Goal: Information Seeking & Learning: Understand process/instructions

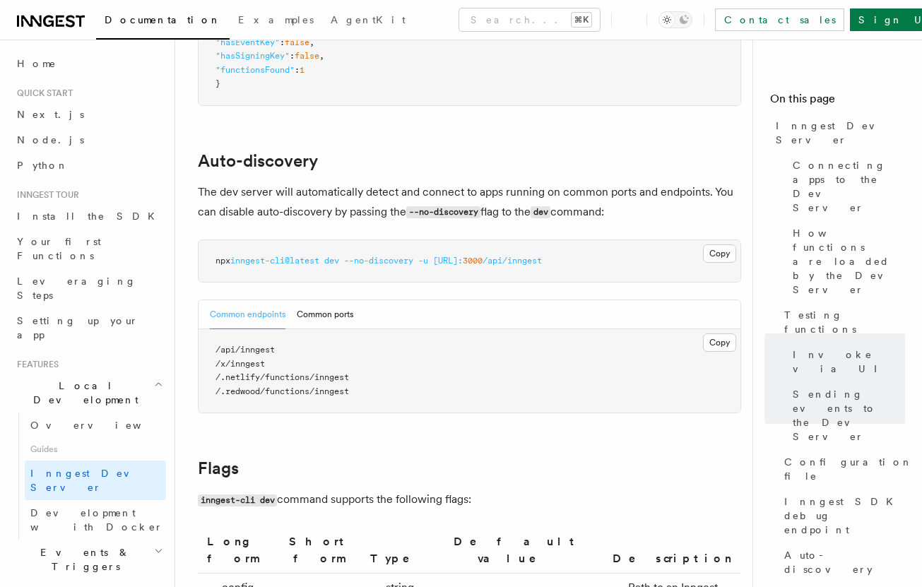
scroll to position [4260, 0]
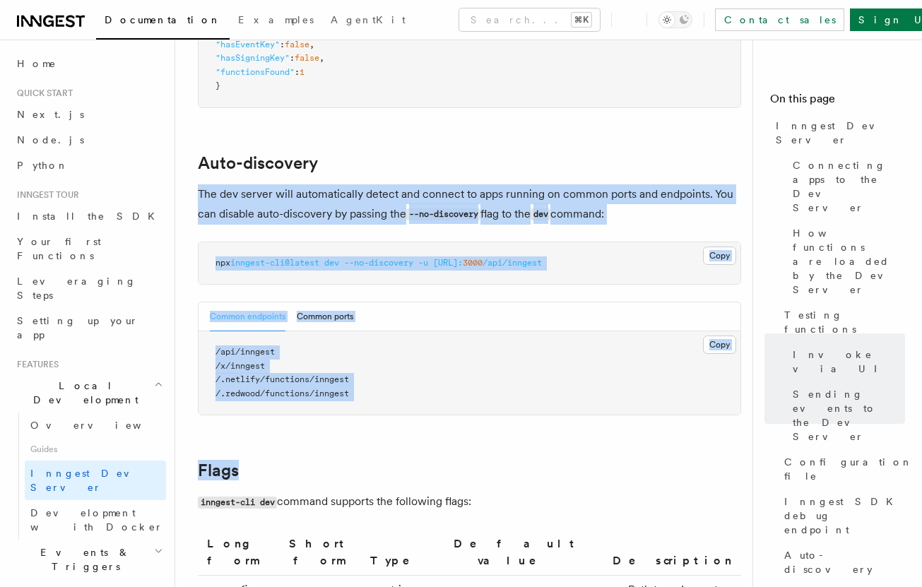
drag, startPoint x: 544, startPoint y: 150, endPoint x: 610, endPoint y: 462, distance: 319.3
click at [610, 462] on h2 "Flags" at bounding box center [470, 471] width 544 height 20
drag, startPoint x: 609, startPoint y: 451, endPoint x: 542, endPoint y: 131, distance: 326.5
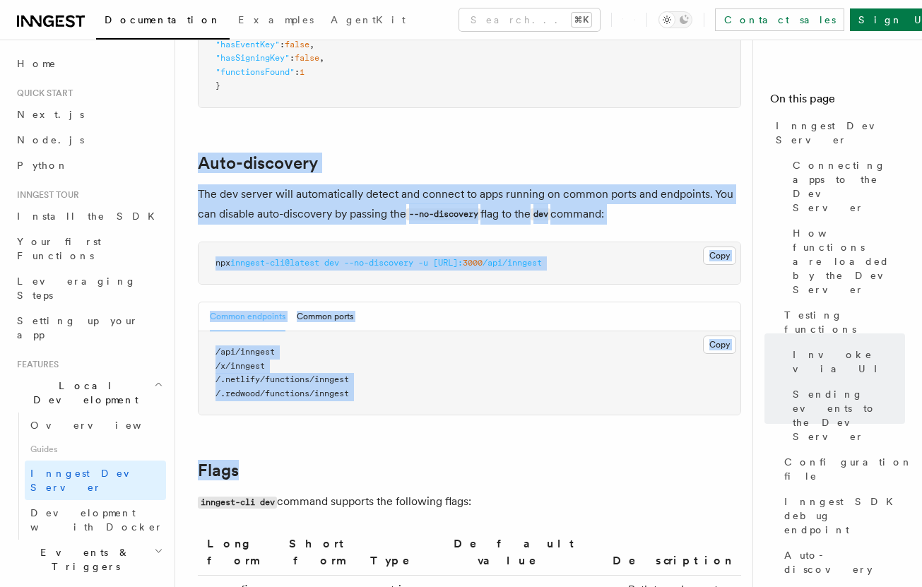
drag, startPoint x: 520, startPoint y: 98, endPoint x: 616, endPoint y: 399, distance: 316.1
click at [616, 399] on pre "/api/inngest /x/inngest /.netlify/functions/inngest /.redwood/functions/inngest" at bounding box center [470, 373] width 542 height 83
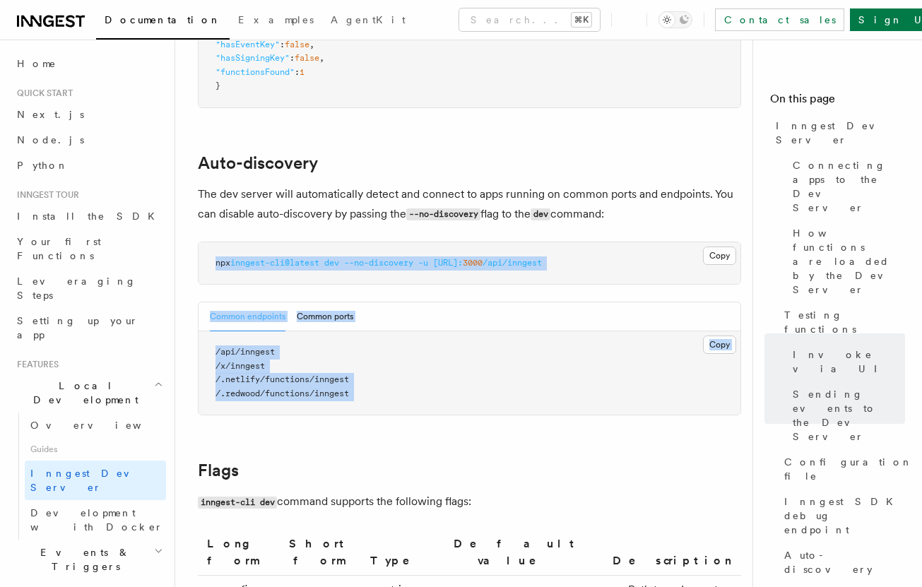
drag, startPoint x: 616, startPoint y: 389, endPoint x: 559, endPoint y: 158, distance: 238.7
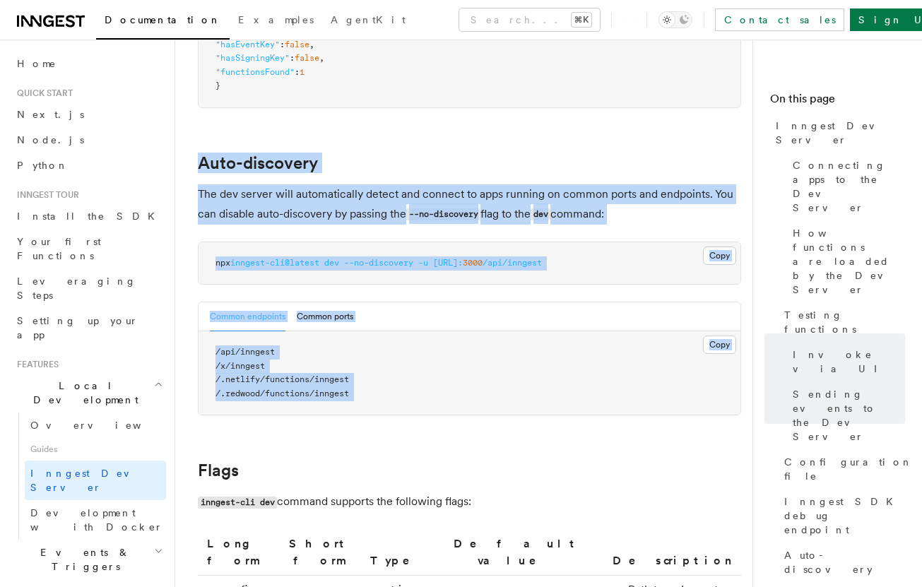
drag, startPoint x: 526, startPoint y: 105, endPoint x: 619, endPoint y: 375, distance: 286.1
drag, startPoint x: 619, startPoint y: 375, endPoint x: 657, endPoint y: 291, distance: 92.7
click at [620, 361] on pre "/api/inngest /x/inngest /.netlify/functions/inngest /.redwood/functions/inngest" at bounding box center [470, 373] width 542 height 83
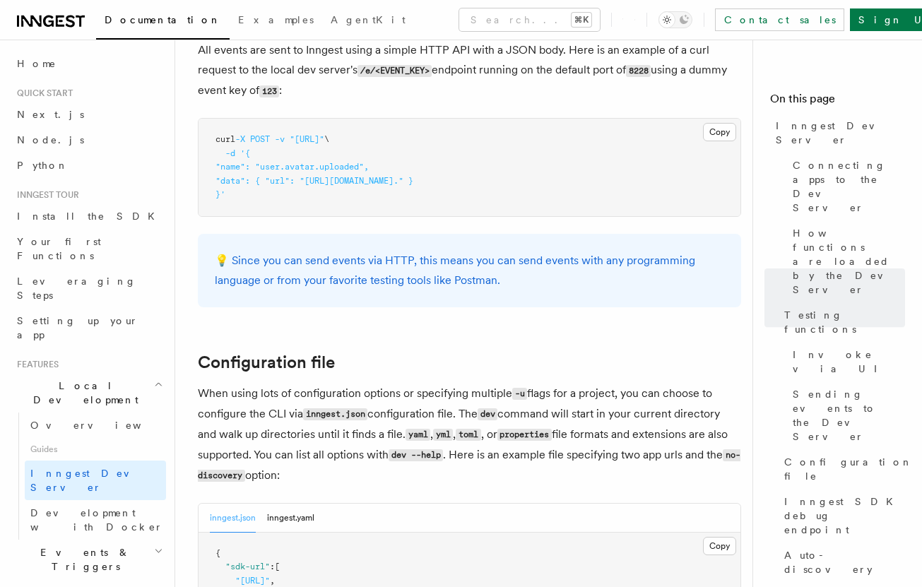
scroll to position [3414, 0]
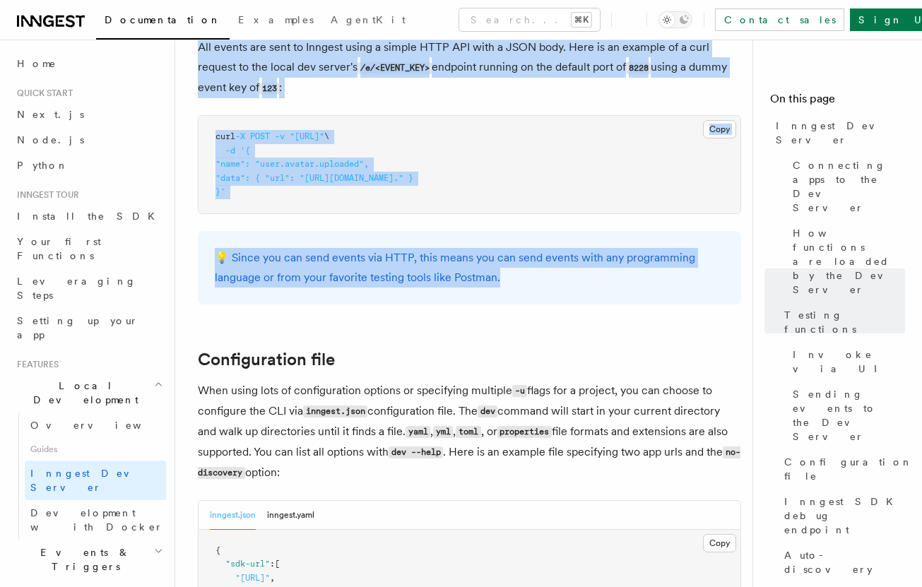
drag, startPoint x: 648, startPoint y: 281, endPoint x: 612, endPoint y: -34, distance: 316.5
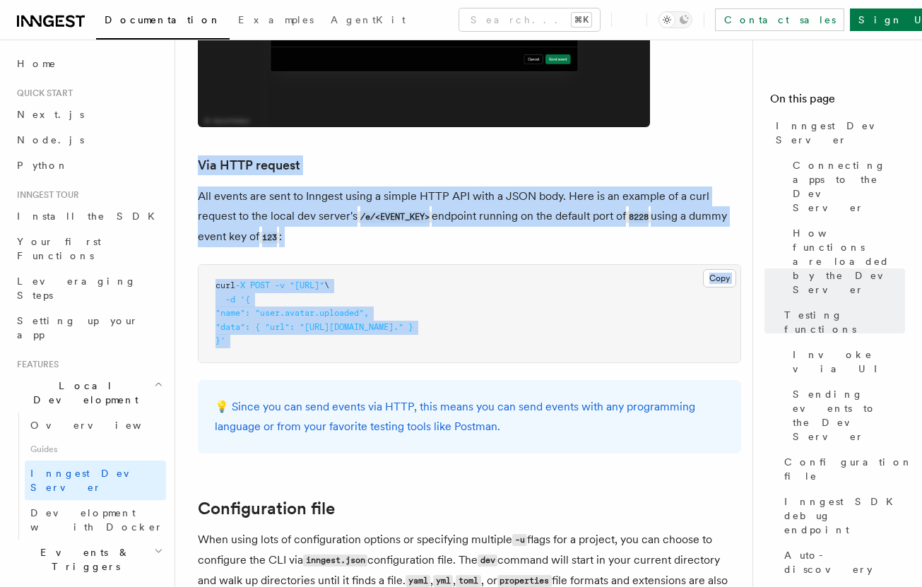
drag, startPoint x: 586, startPoint y: 223, endPoint x: 618, endPoint y: 352, distance: 132.5
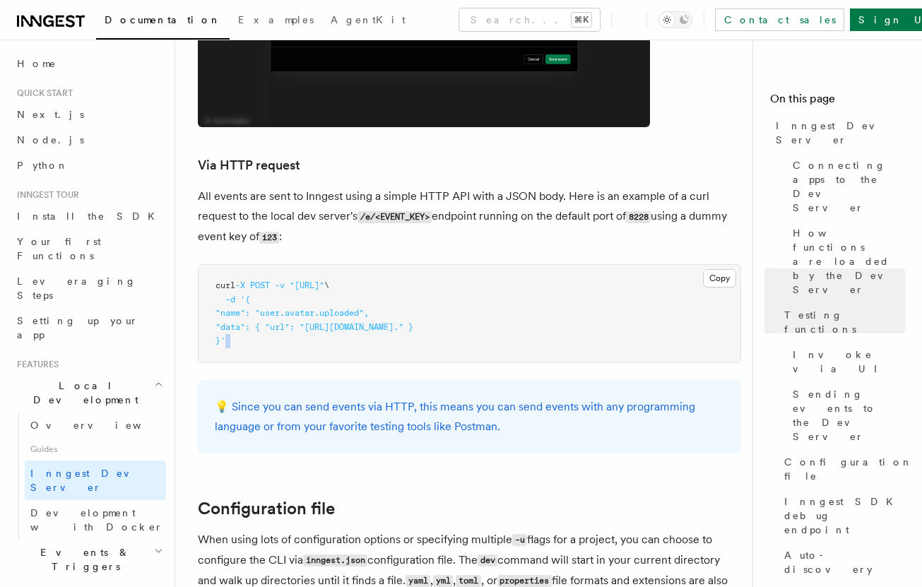
drag, startPoint x: 618, startPoint y: 354, endPoint x: 618, endPoint y: 315, distance: 39.6
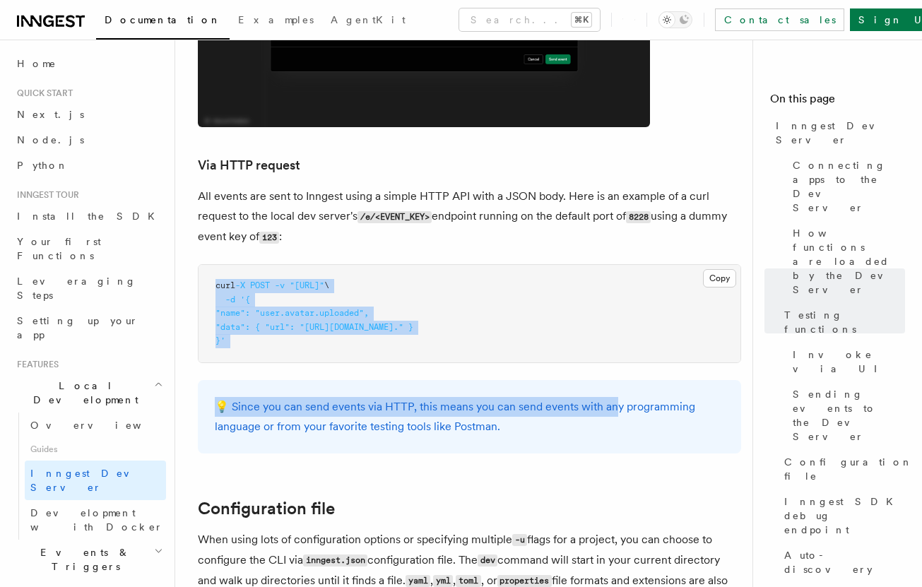
drag, startPoint x: 612, startPoint y: 392, endPoint x: 616, endPoint y: 233, distance: 159.1
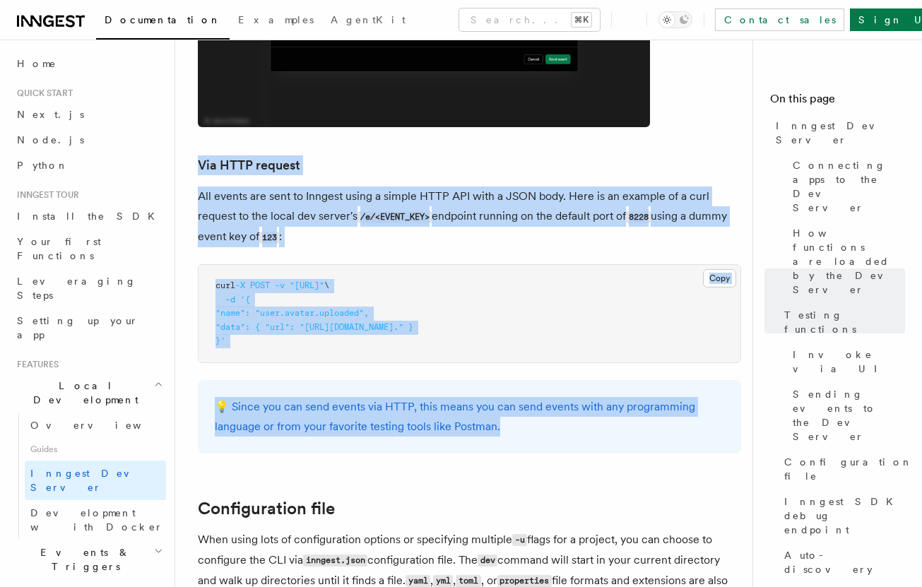
drag, startPoint x: 590, startPoint y: 423, endPoint x: 632, endPoint y: 125, distance: 301.2
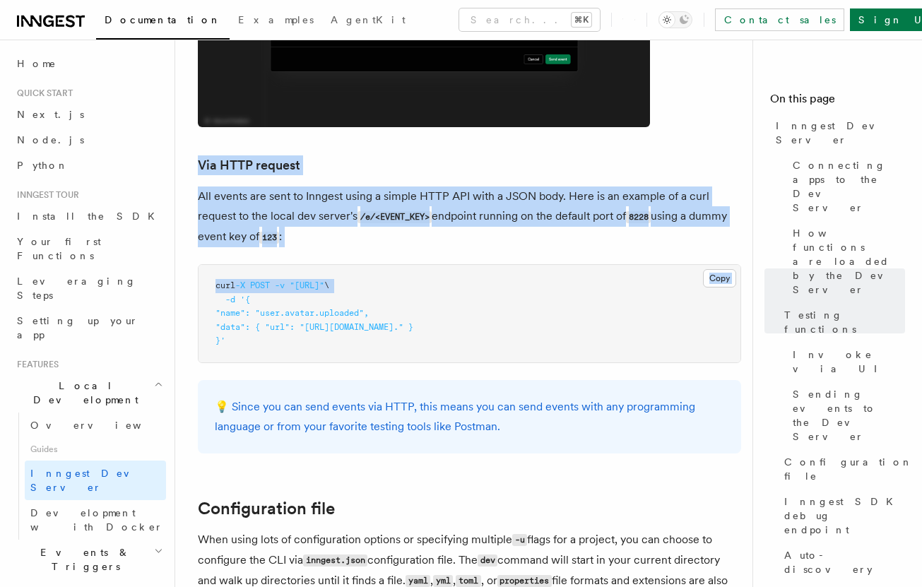
drag, startPoint x: 632, startPoint y: 125, endPoint x: 611, endPoint y: 278, distance: 154.2
click at [611, 278] on pre "curl -X POST -v "[URL]" \ -d '{ "name": "user.avatar.uploaded", "data": { "url"…" at bounding box center [470, 314] width 542 height 98
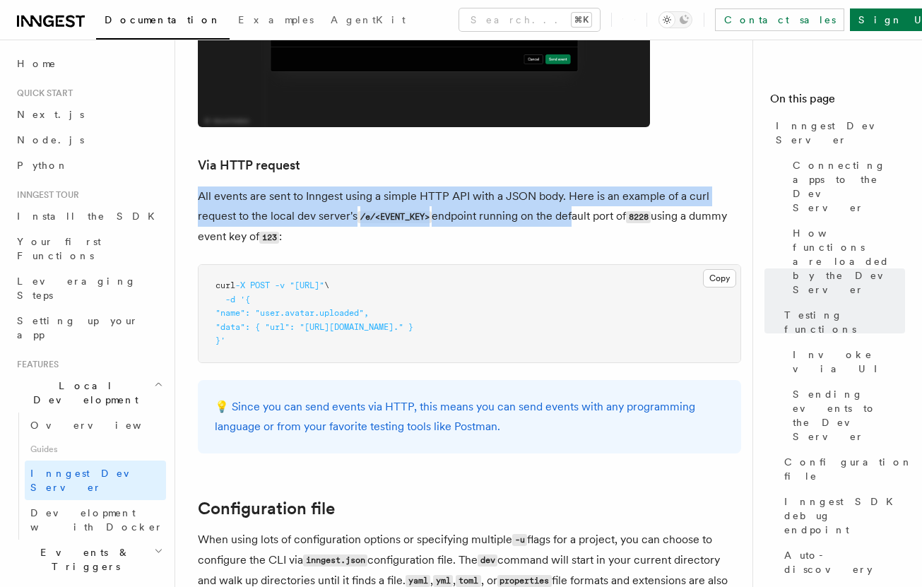
drag, startPoint x: 570, startPoint y: 146, endPoint x: 574, endPoint y: 204, distance: 57.4
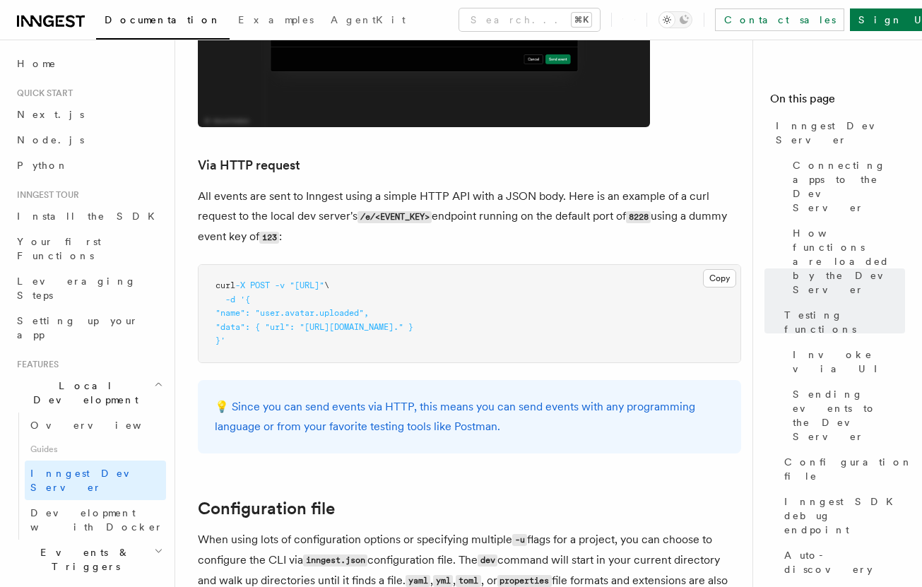
click at [573, 187] on p "All events are sent to Inngest using a simple HTTP API with a JSON body. Here i…" at bounding box center [470, 217] width 544 height 61
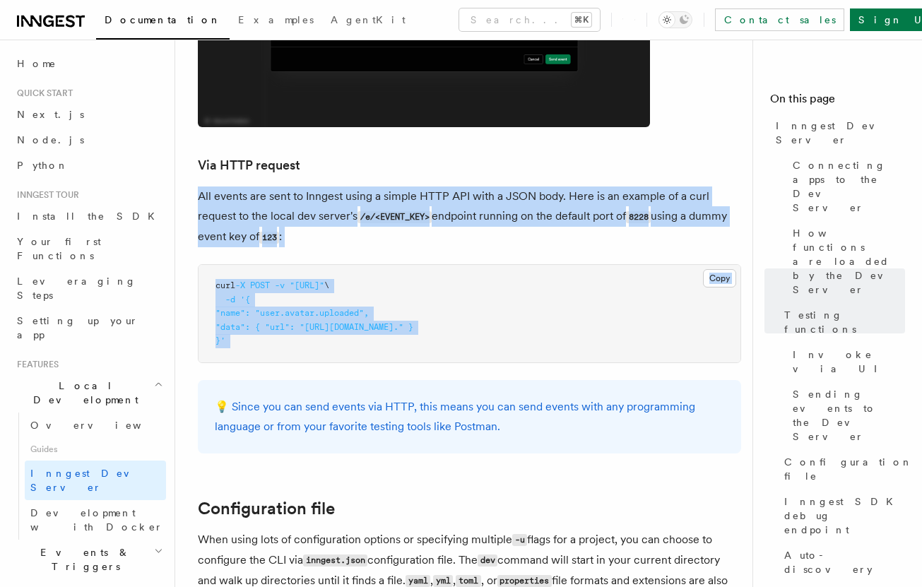
drag, startPoint x: 566, startPoint y: 153, endPoint x: 591, endPoint y: 410, distance: 258.5
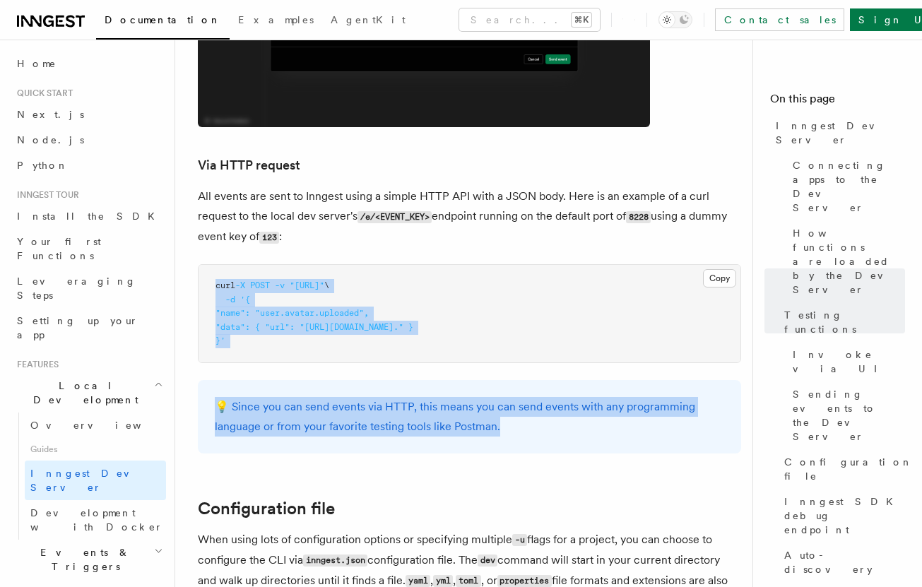
drag, startPoint x: 591, startPoint y: 410, endPoint x: 610, endPoint y: 197, distance: 214.3
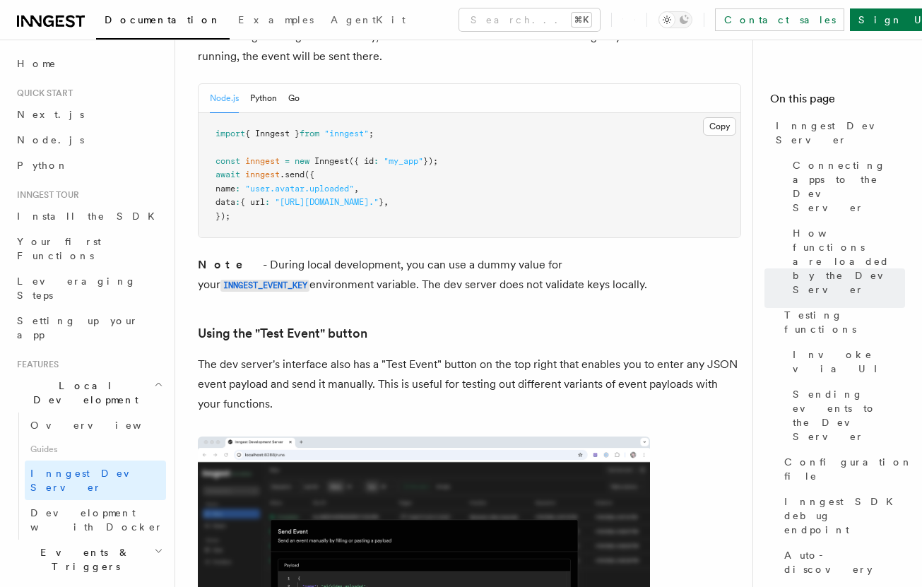
scroll to position [2644, 0]
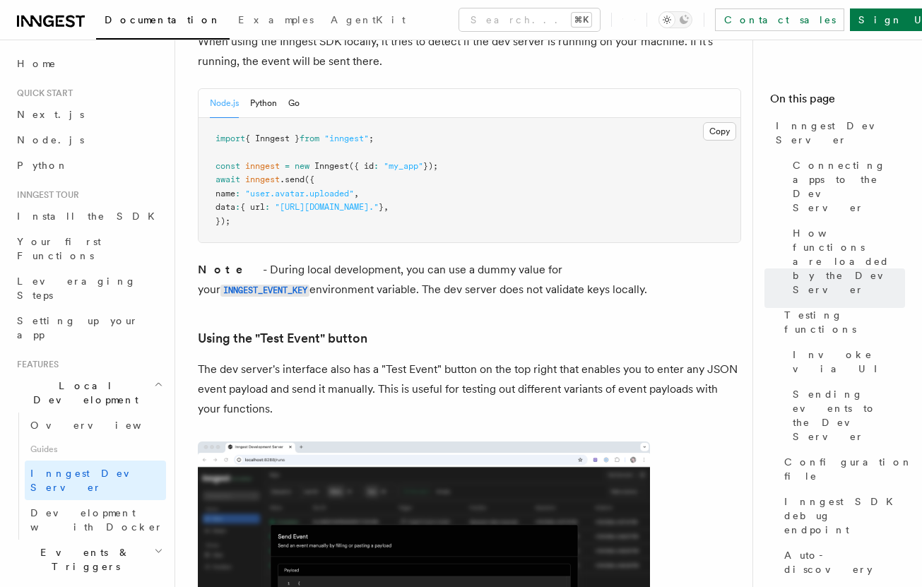
click at [610, 197] on pre "import { Inngest } from "inngest" ; const inngest = new Inngest ({ id : "my_app…" at bounding box center [470, 180] width 542 height 125
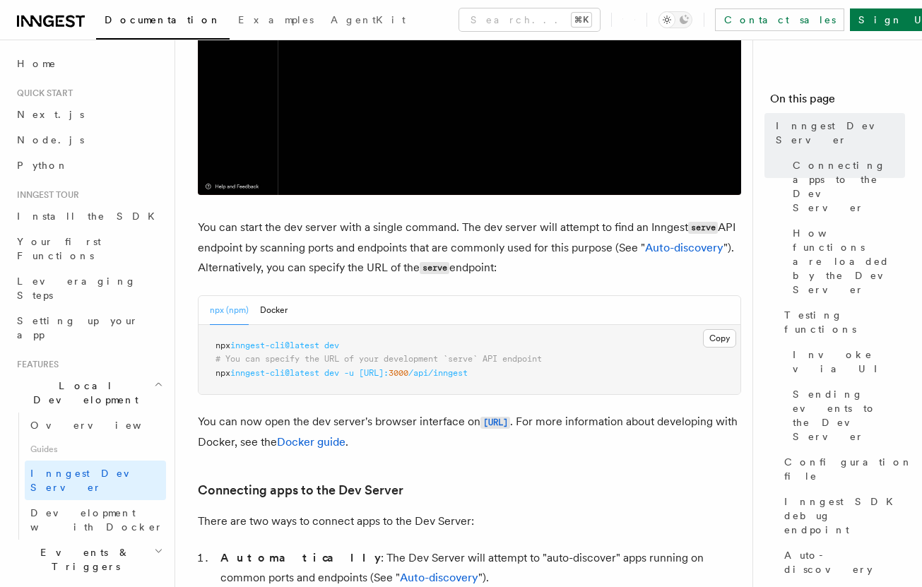
scroll to position [408, 0]
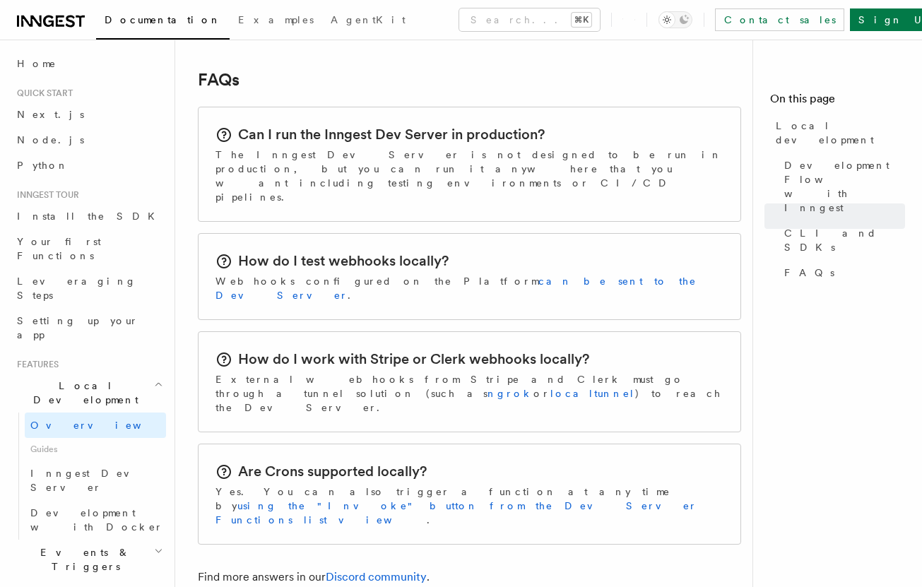
scroll to position [2168, 0]
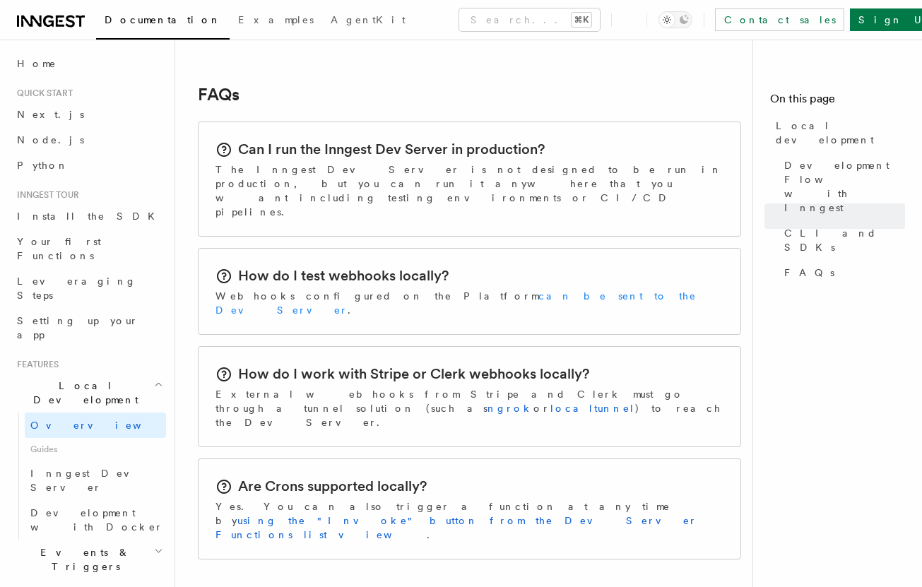
click at [472, 291] on link "can be sent to the Dev Server" at bounding box center [456, 303] width 481 height 25
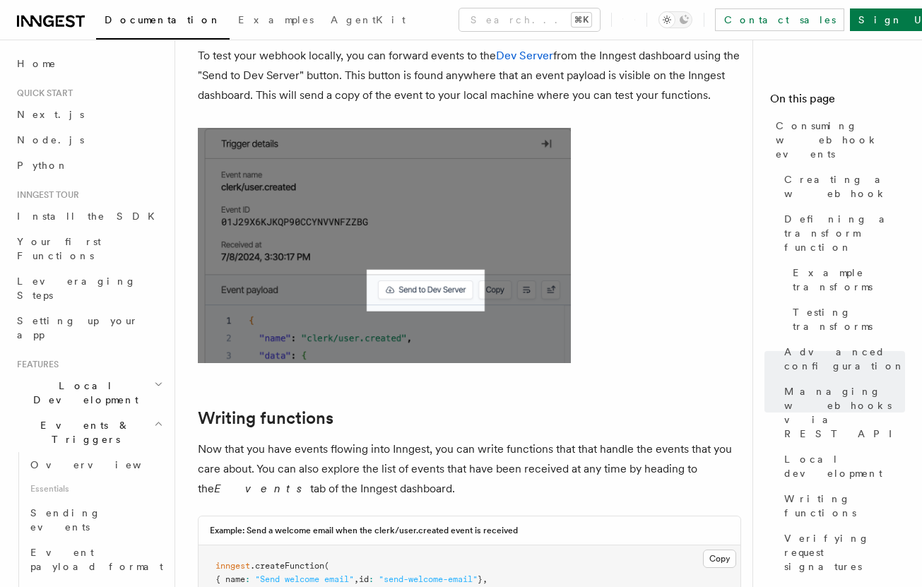
scroll to position [3305, 0]
